Goal: Navigation & Orientation: Find specific page/section

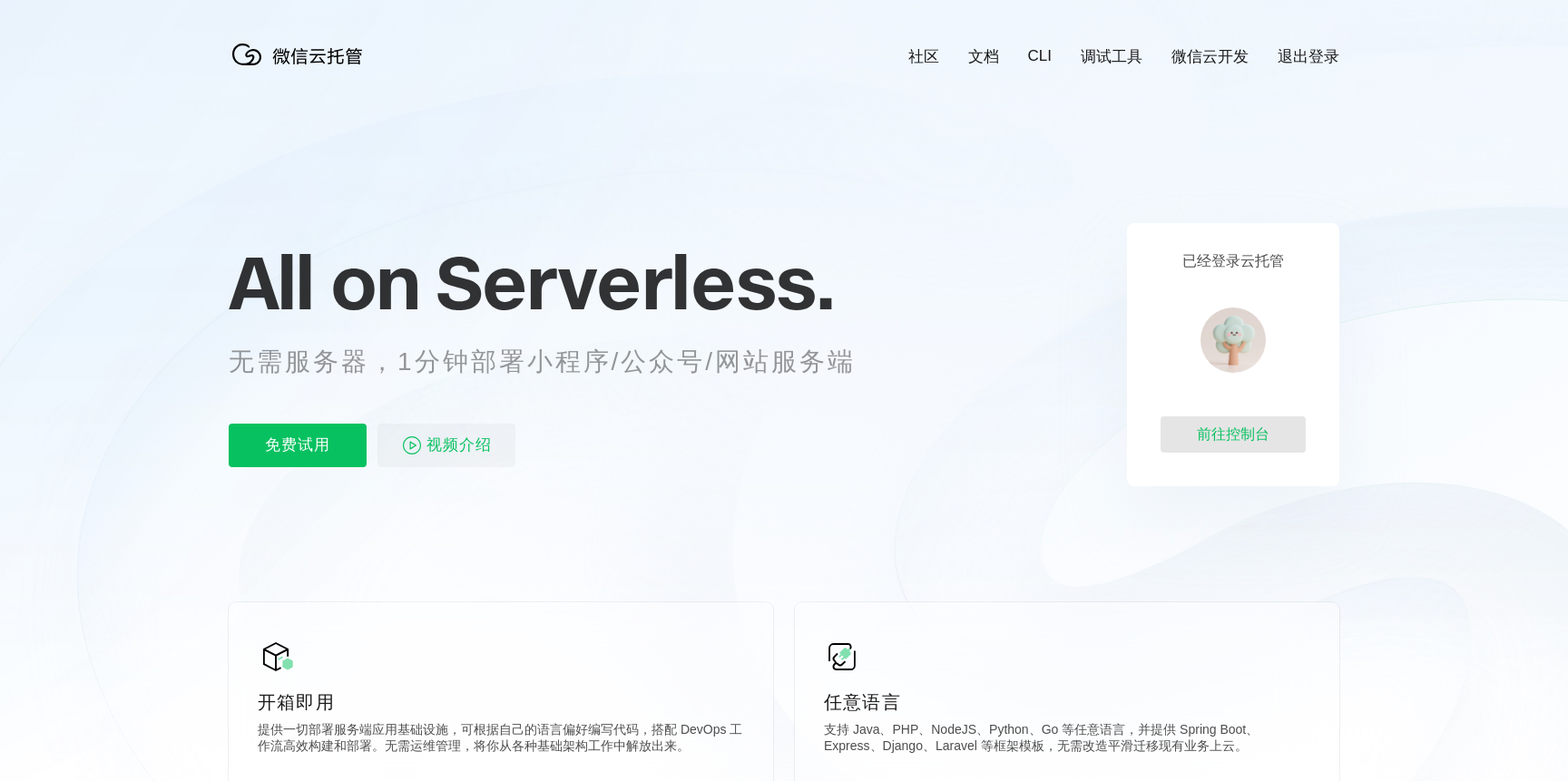
scroll to position [0, 3227]
click at [1218, 425] on div "前往控制台" at bounding box center [1233, 434] width 145 height 37
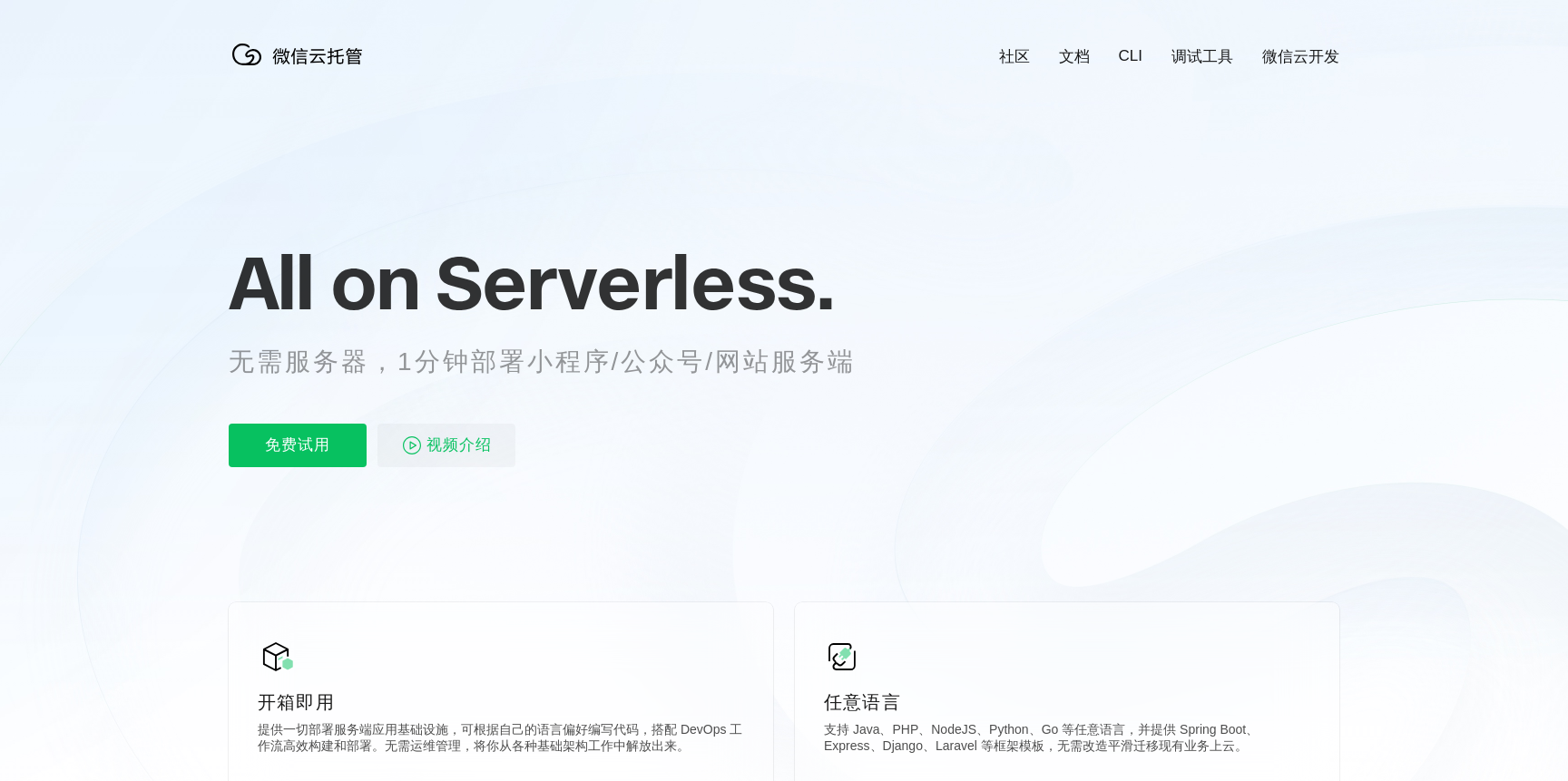
scroll to position [0, 3227]
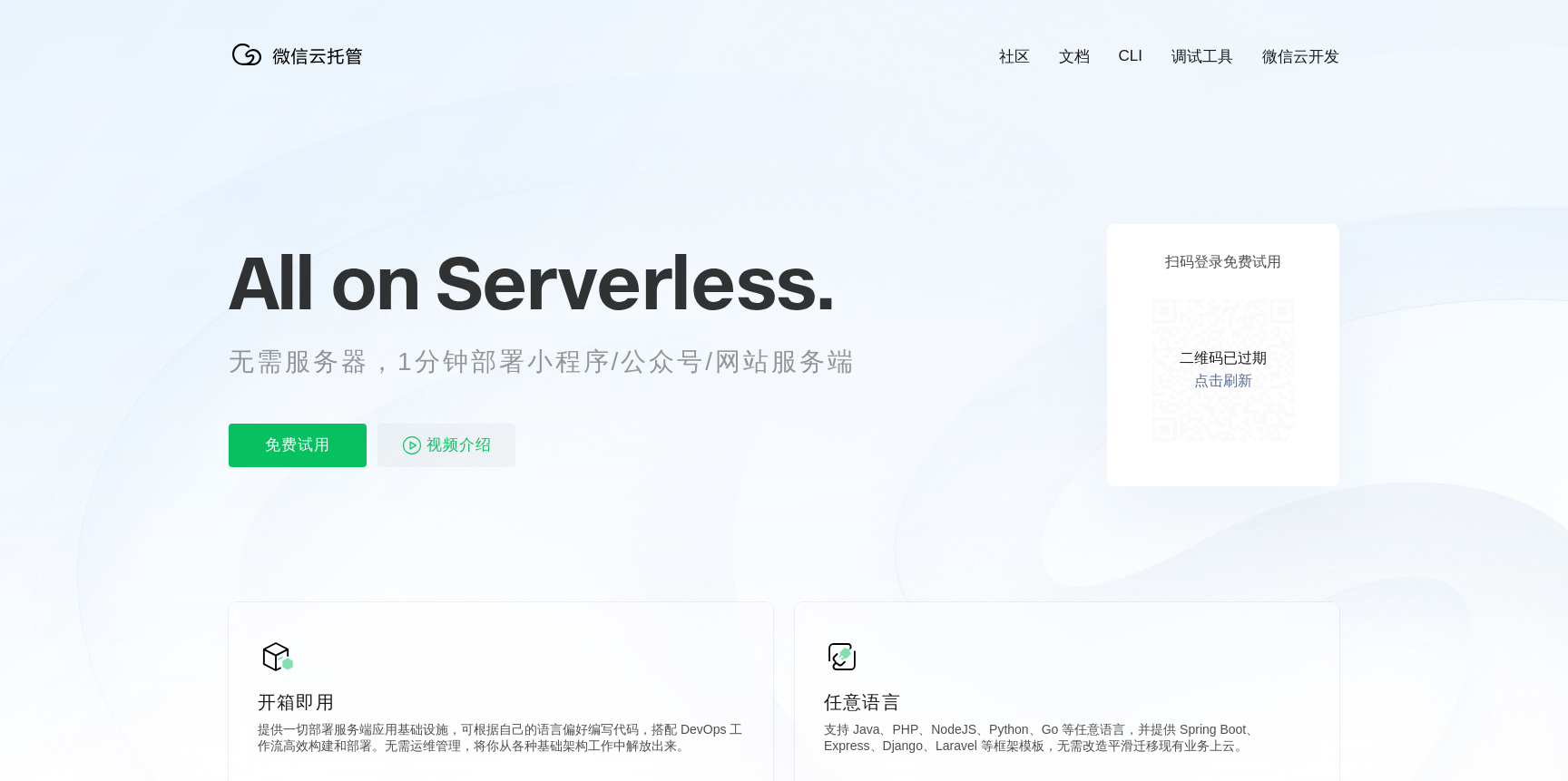
click at [1224, 383] on link "点击刷新" at bounding box center [1222, 381] width 58 height 19
